Goal: Navigation & Orientation: Go to known website

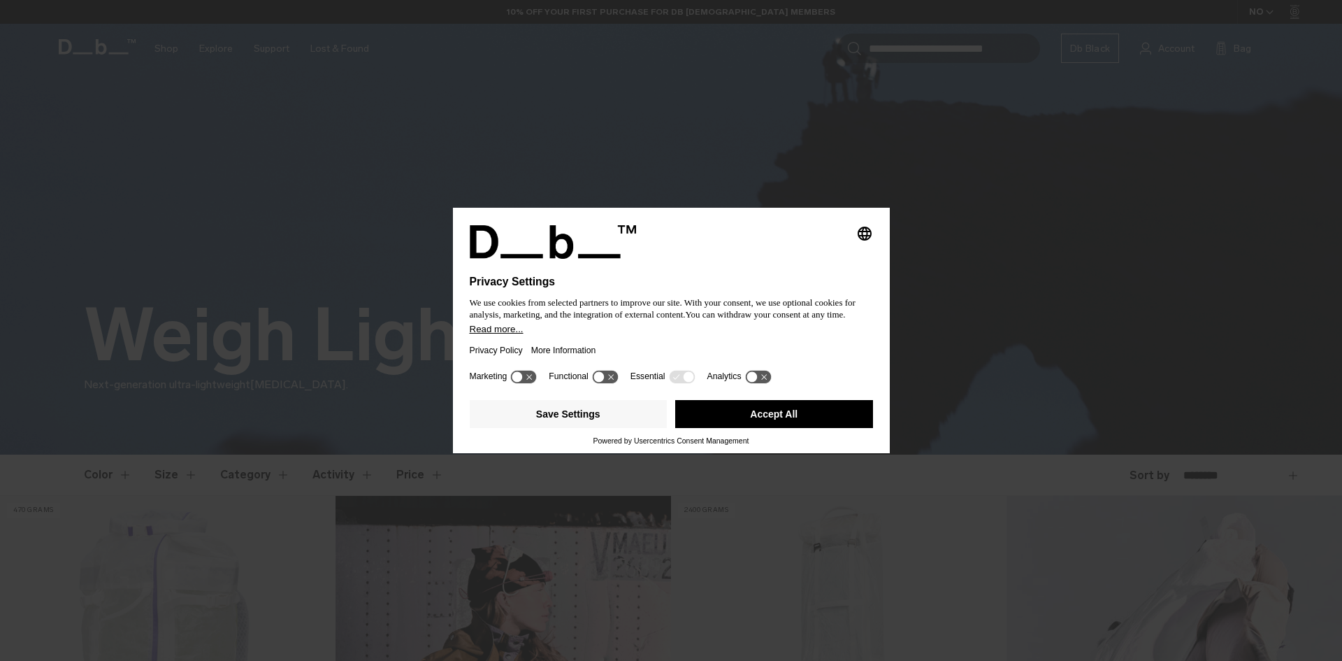
click at [777, 418] on button "Accept All" at bounding box center [774, 414] width 198 height 28
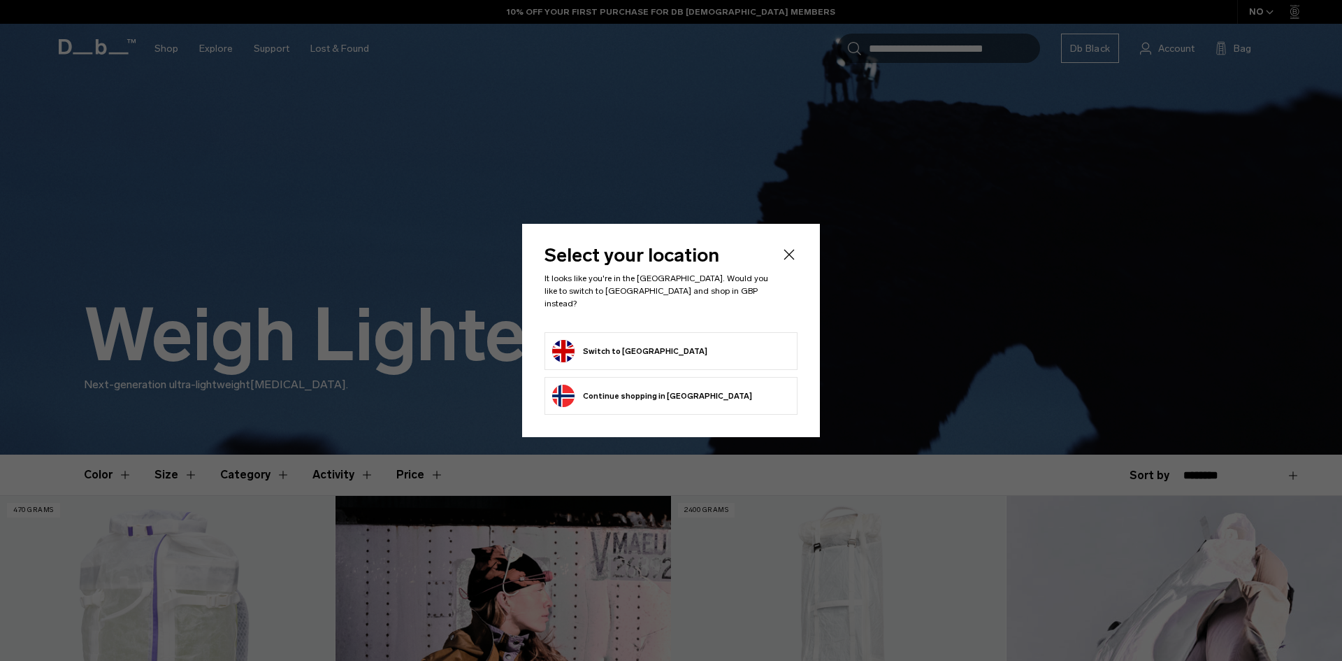
click at [630, 340] on button "Switch to [GEOGRAPHIC_DATA]" at bounding box center [629, 351] width 155 height 22
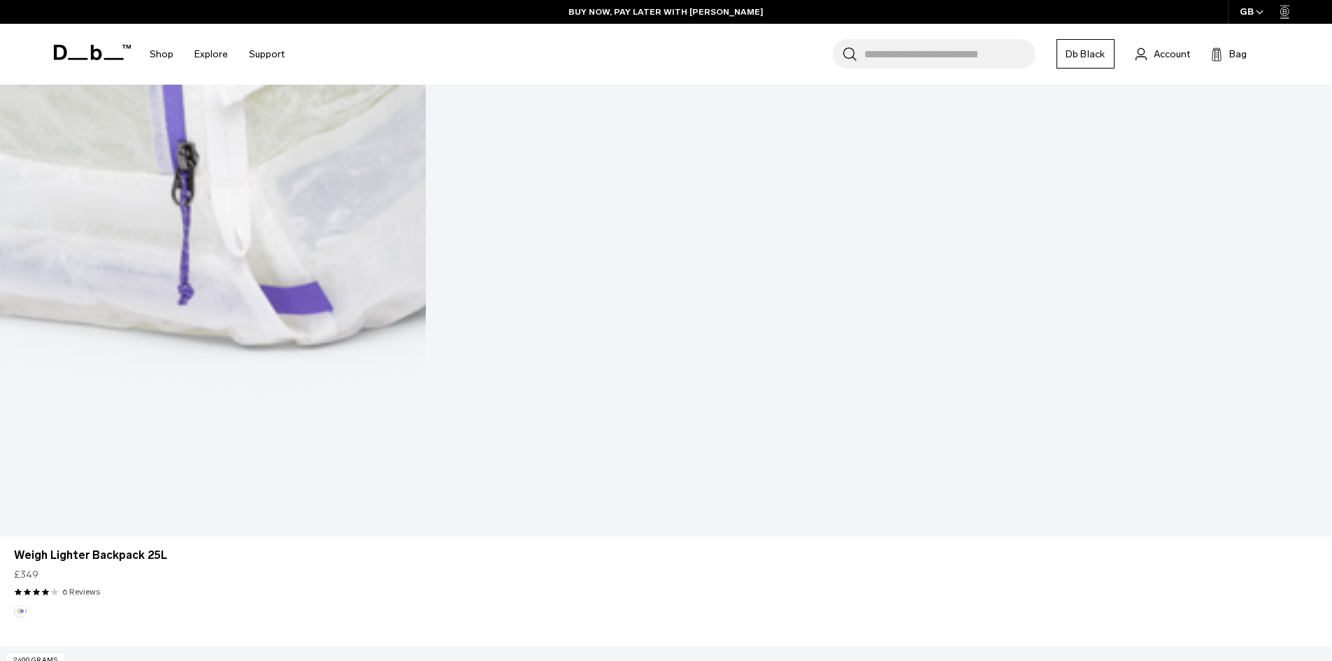
scroll to position [1896, 0]
